Goal: Transaction & Acquisition: Book appointment/travel/reservation

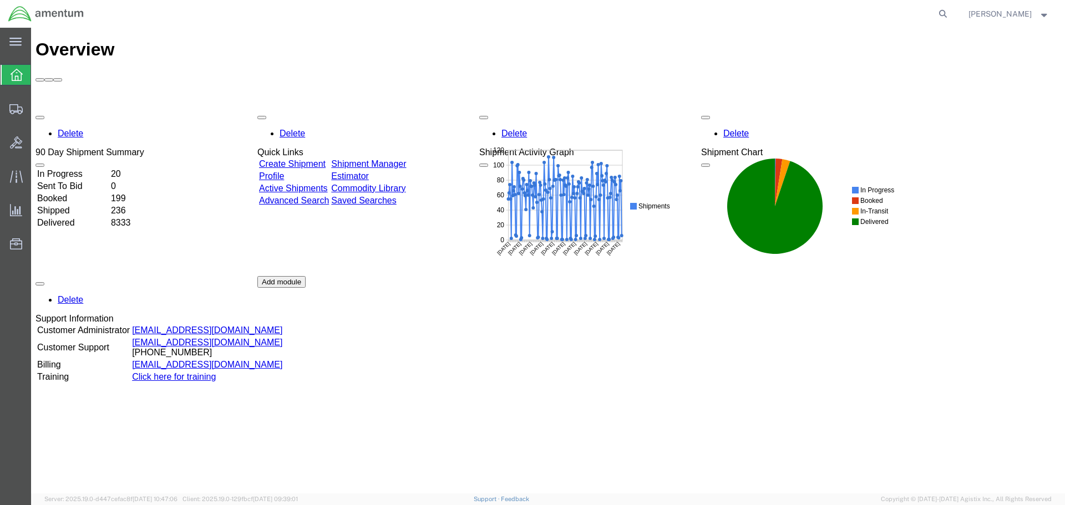
click at [400, 159] on link "Shipment Manager" at bounding box center [368, 163] width 75 height 9
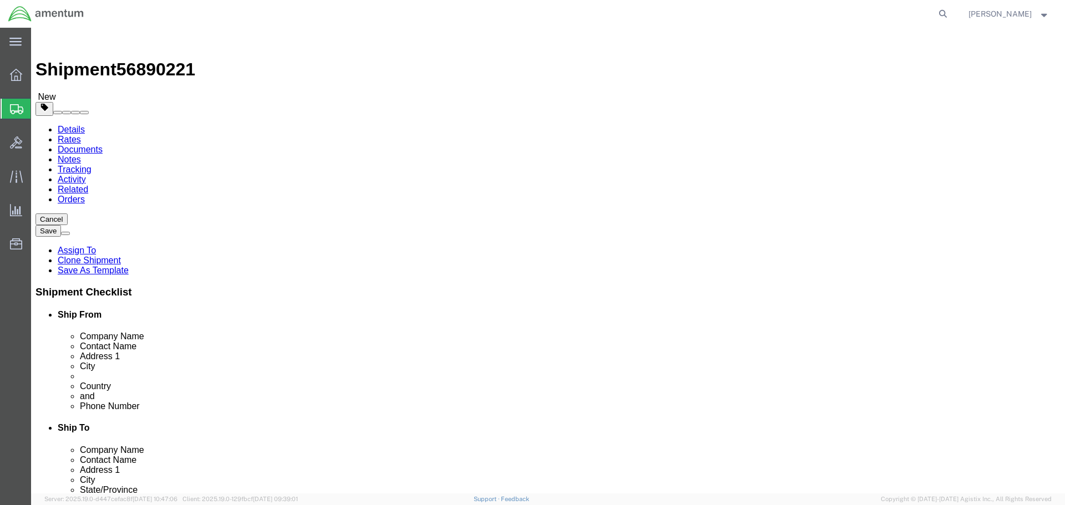
select select "42682"
select select
click button "Rate Shipment"
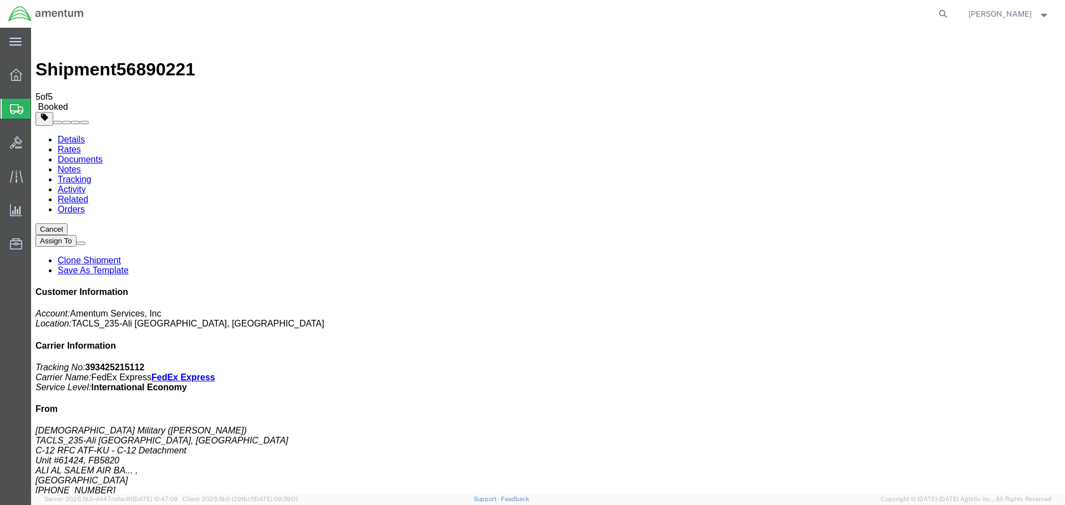
drag, startPoint x: 119, startPoint y: 242, endPoint x: 408, endPoint y: 97, distance: 323.5
